Goal: Information Seeking & Learning: Learn about a topic

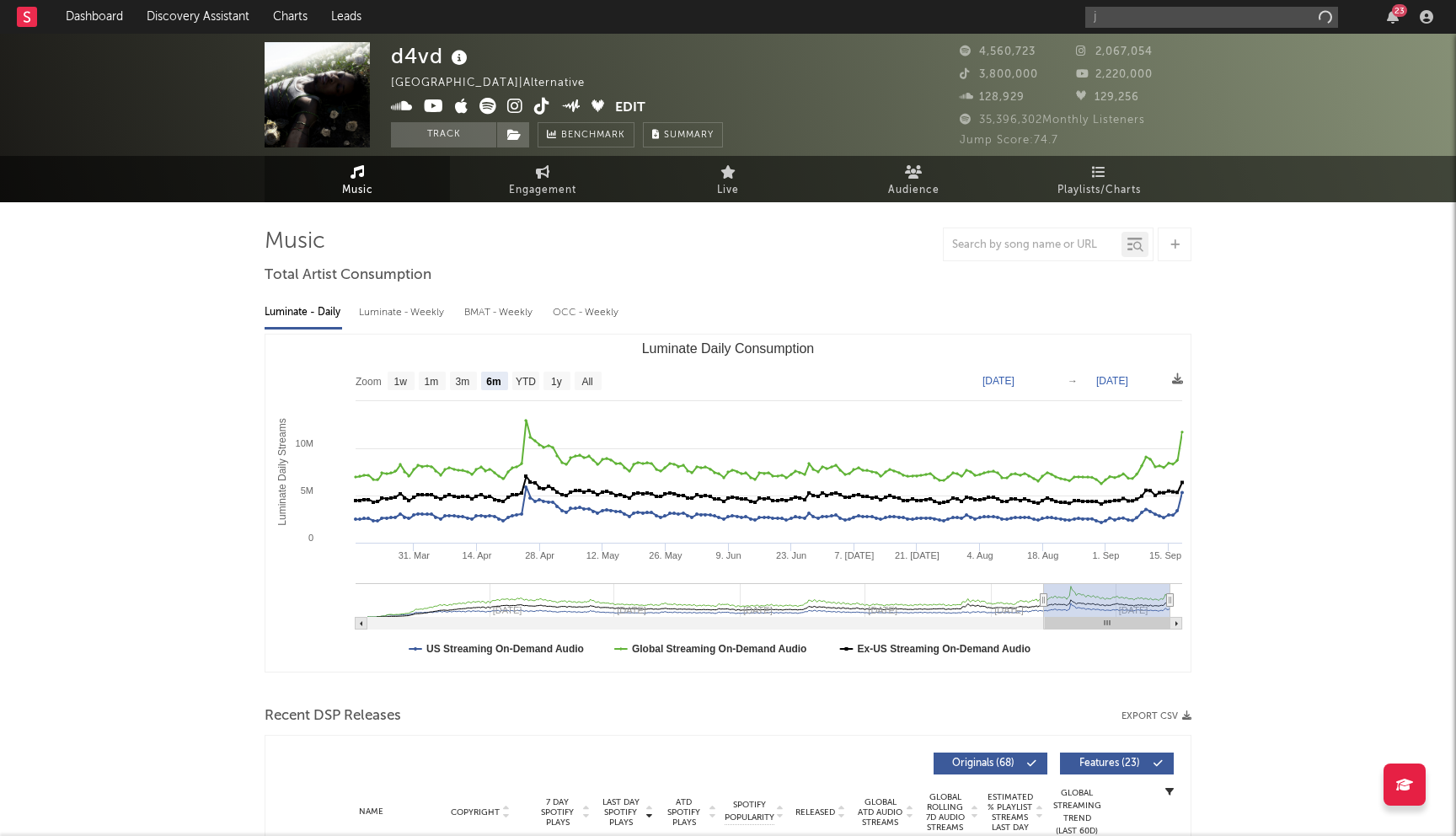
select select "6m"
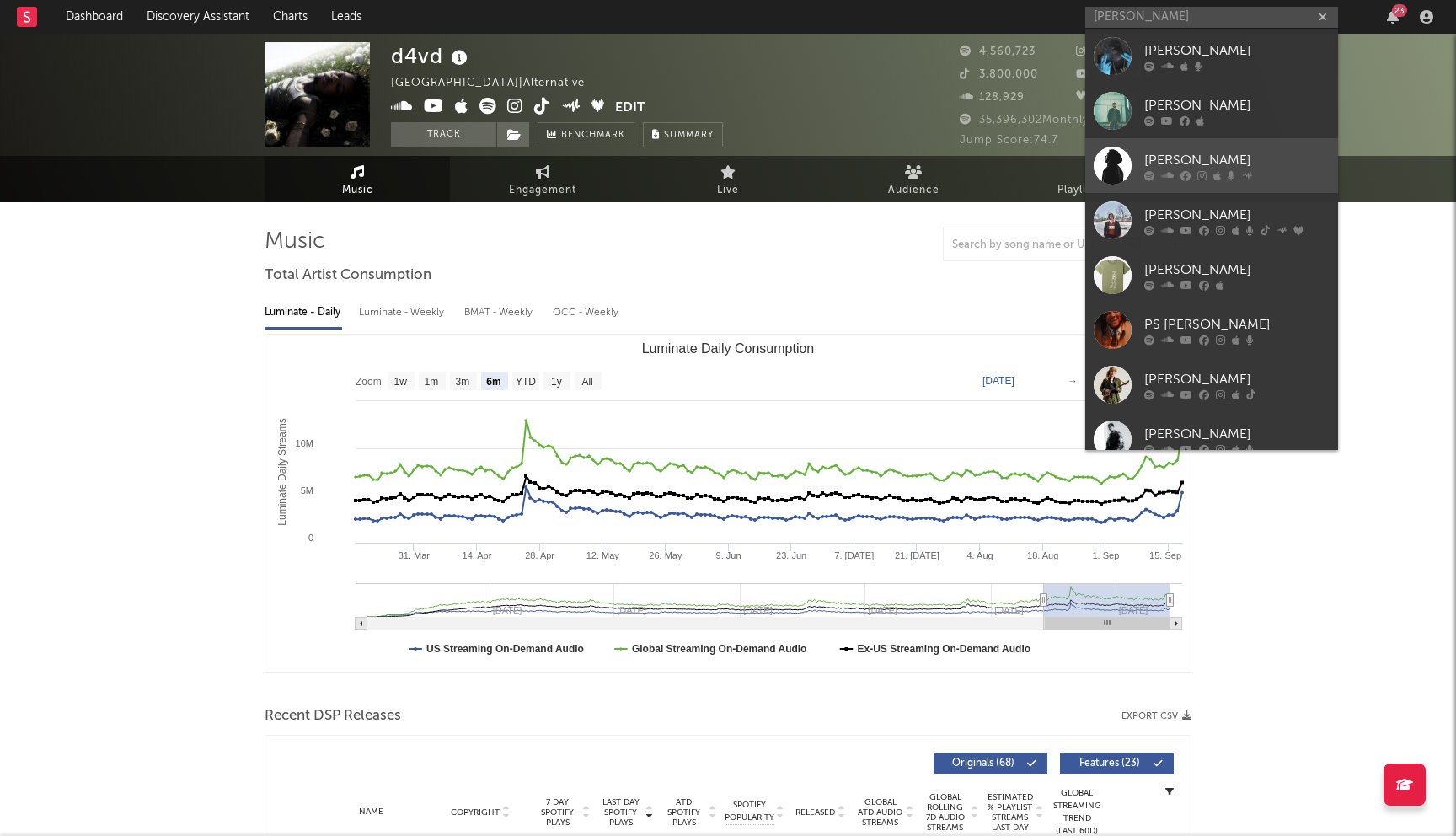
type input "[PERSON_NAME]"
click at [1187, 161] on div "[PERSON_NAME]" at bounding box center [1238, 160] width 186 height 20
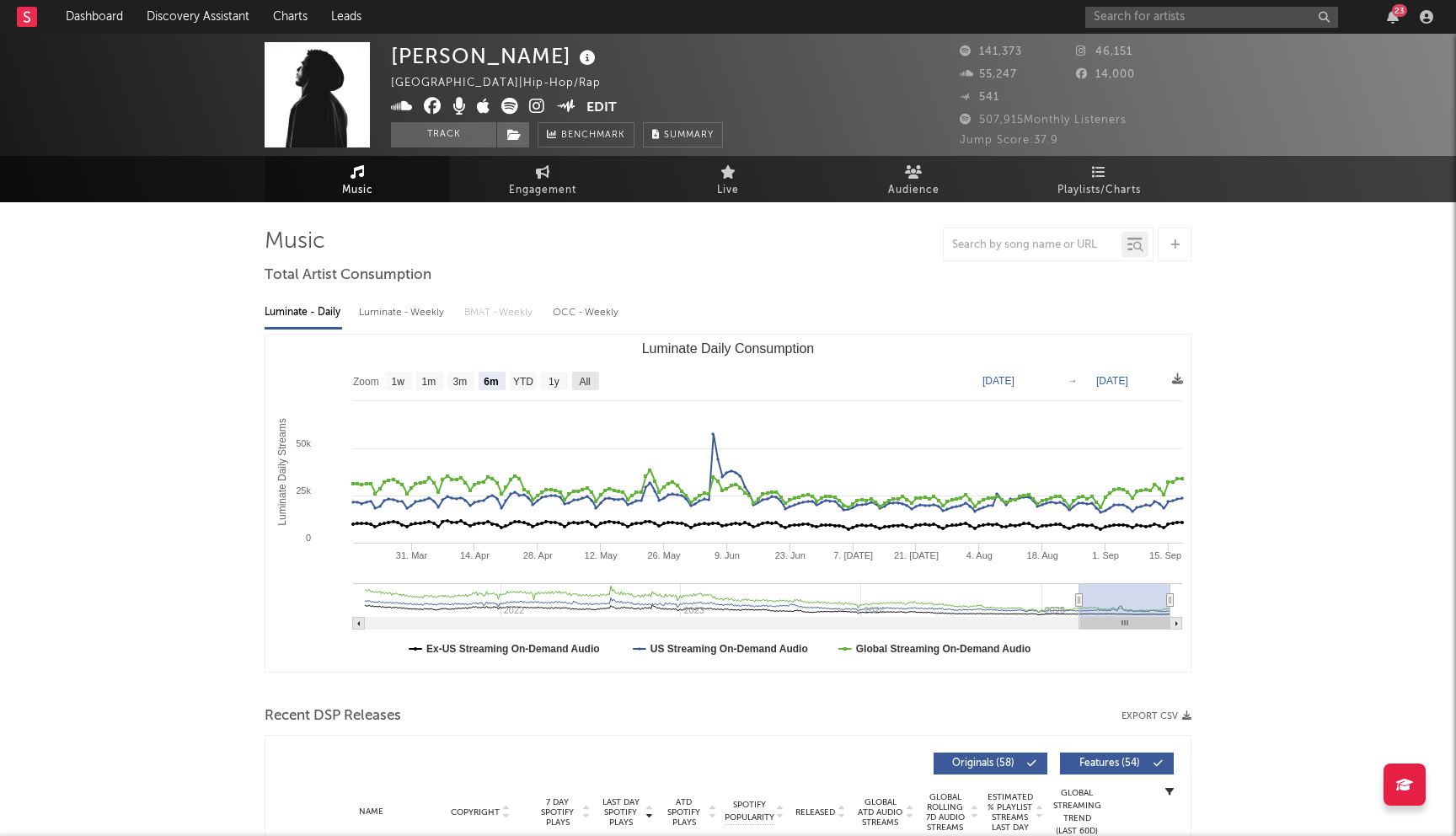
click at [577, 374] on rect "Luminate Daily Consumption" at bounding box center [586, 380] width 27 height 18
select select "All"
type input "[DATE]"
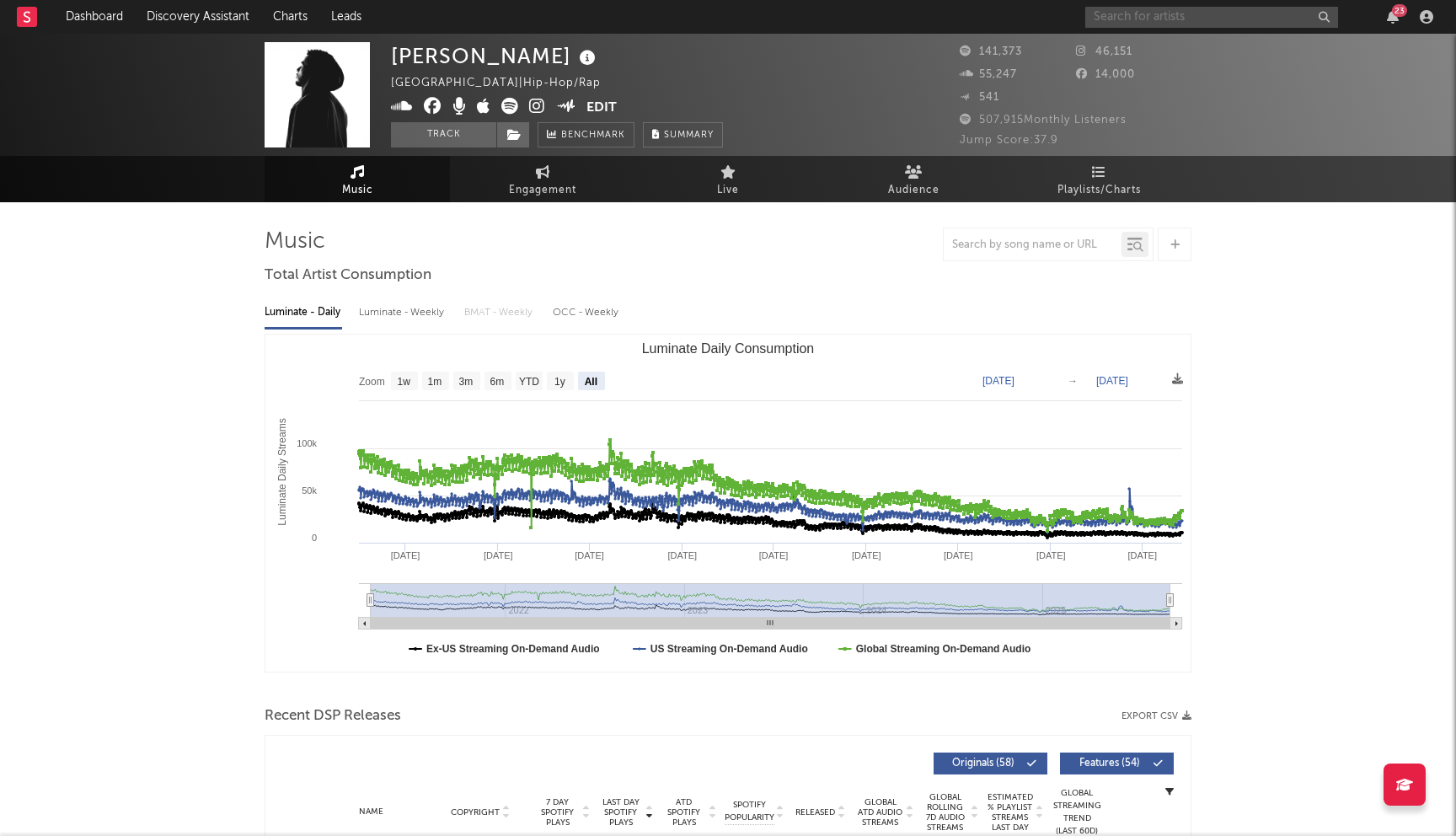
click at [1208, 18] on input "text" at bounding box center [1212, 16] width 253 height 21
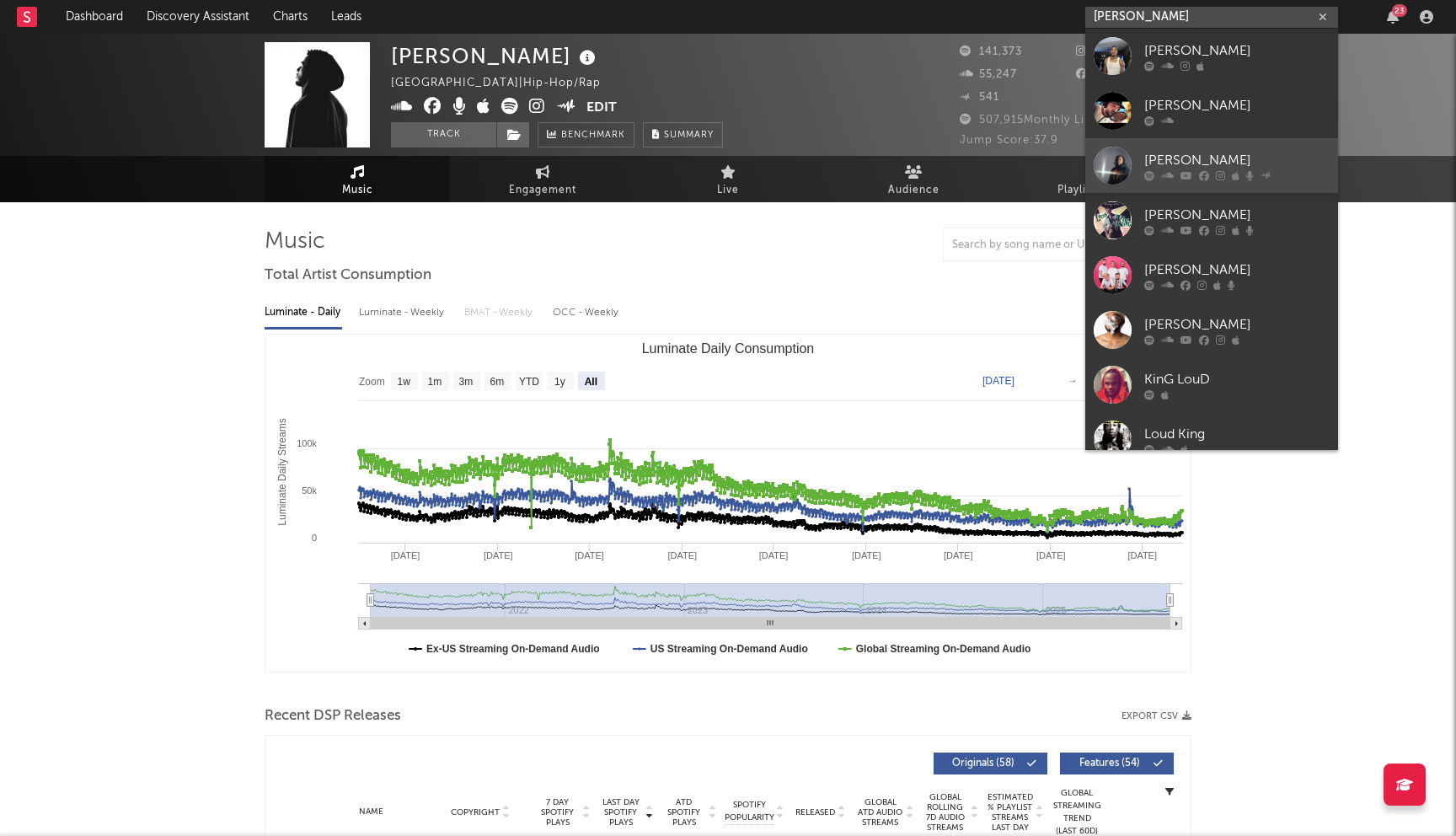
type input "[PERSON_NAME]"
click at [1194, 152] on div "[PERSON_NAME]" at bounding box center [1238, 160] width 186 height 20
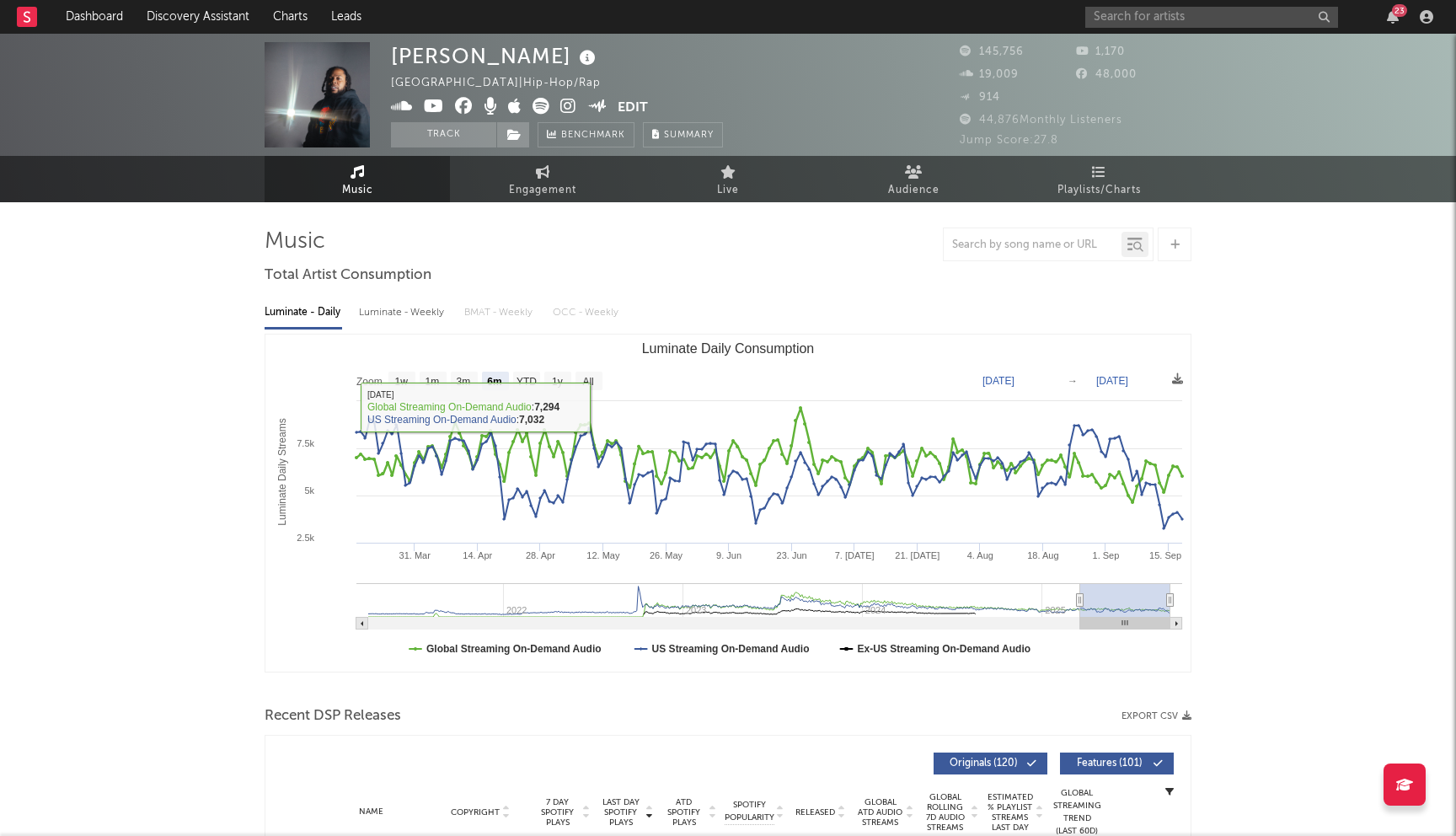
click at [592, 390] on rect "Luminate Daily Consumption" at bounding box center [728, 503] width 925 height 337
click at [592, 377] on text "All" at bounding box center [588, 381] width 11 height 12
select select "All"
type input "[DATE]"
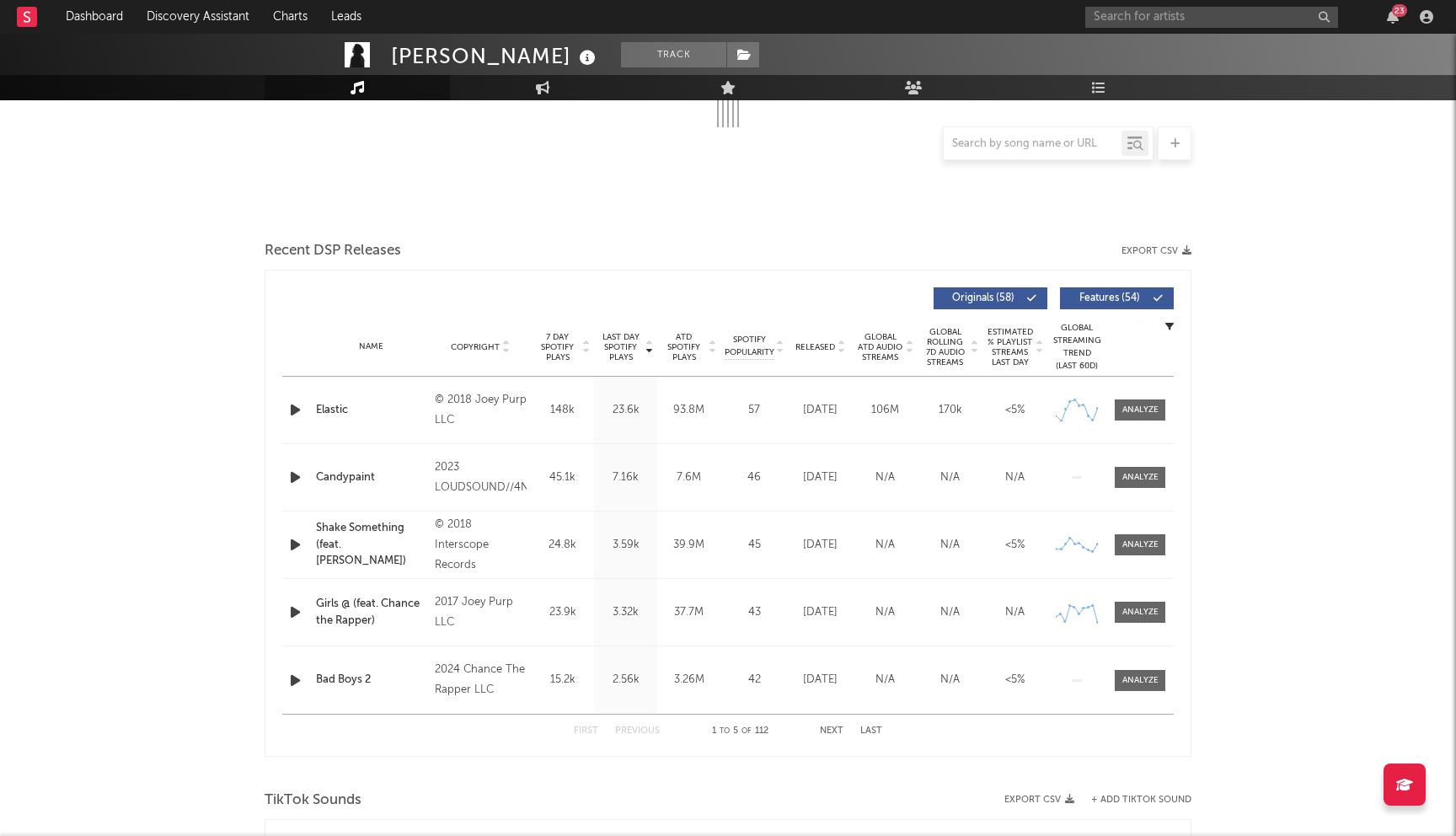
scroll to position [465, 0]
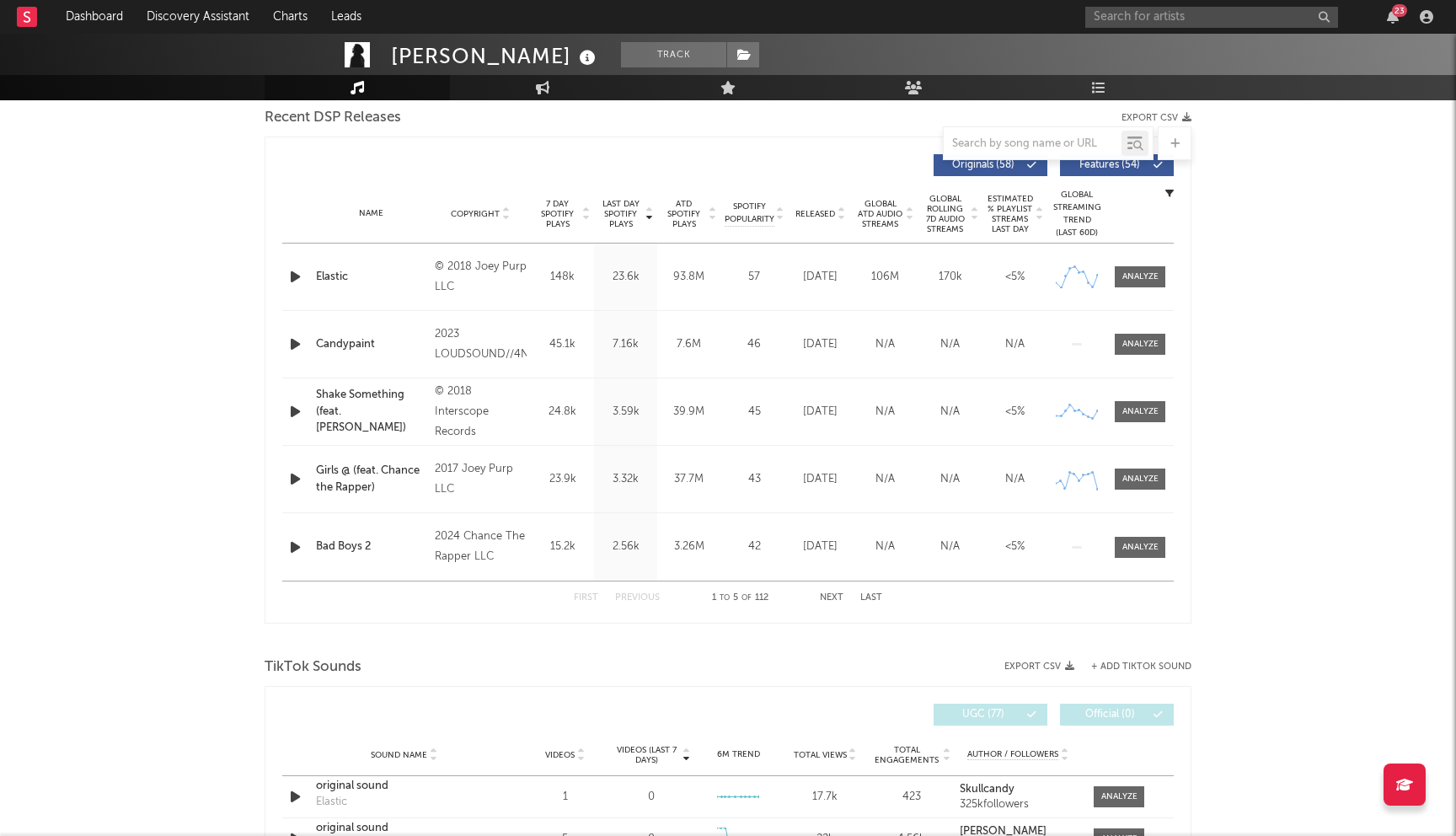
select select "6m"
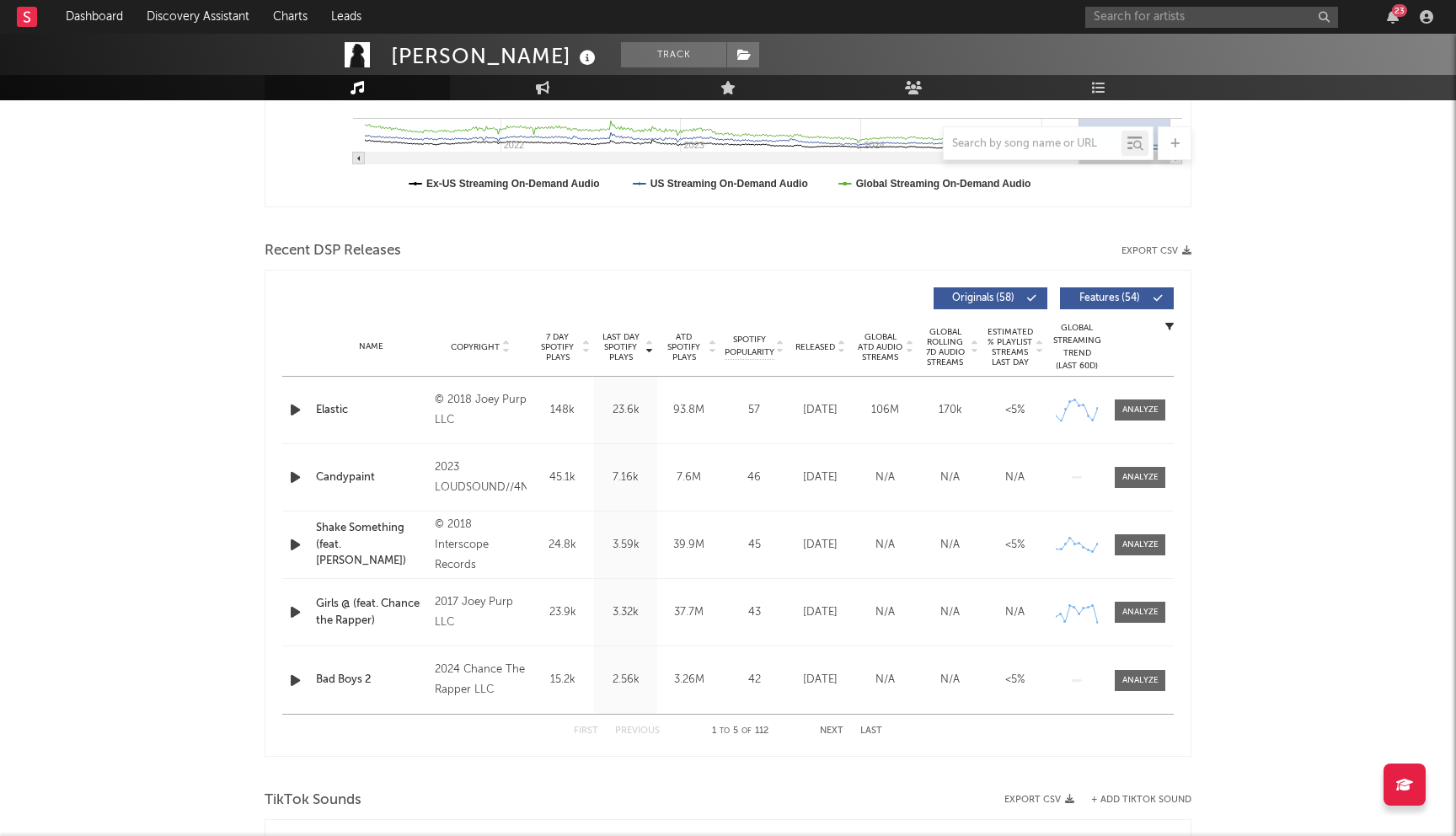
click at [839, 342] on icon at bounding box center [841, 343] width 8 height 6
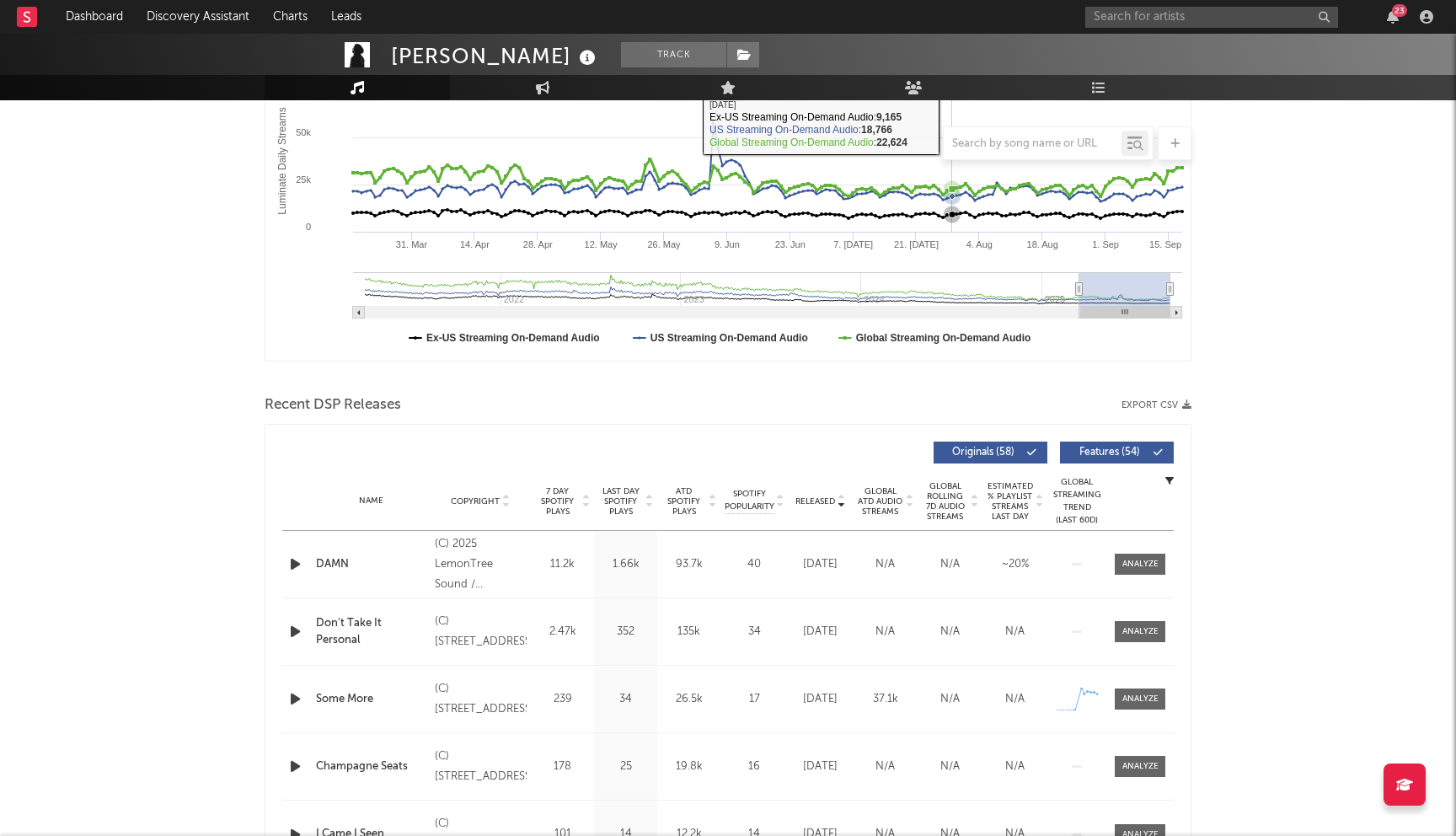
scroll to position [374, 0]
